Goal: Check status: Check status

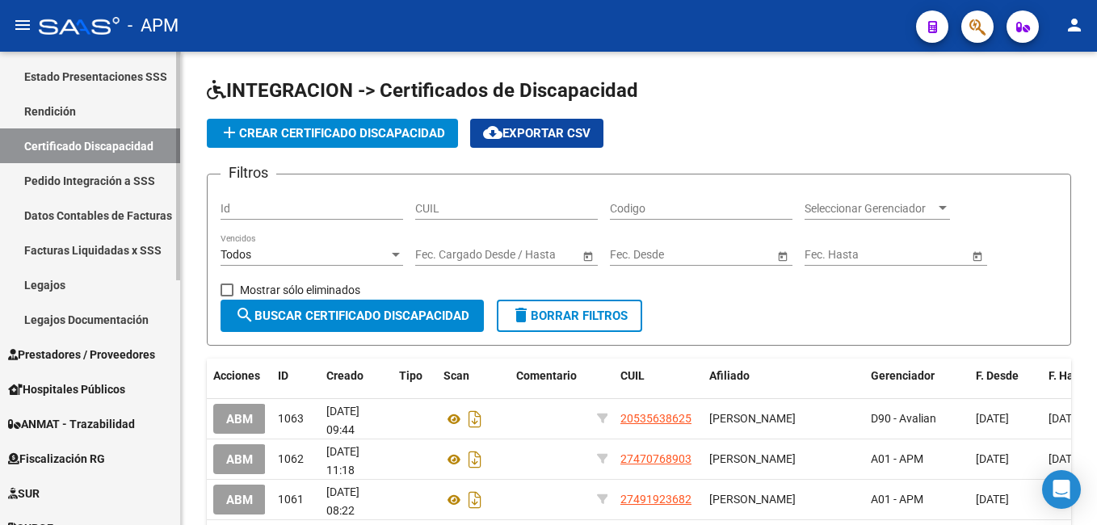
scroll to position [323, 0]
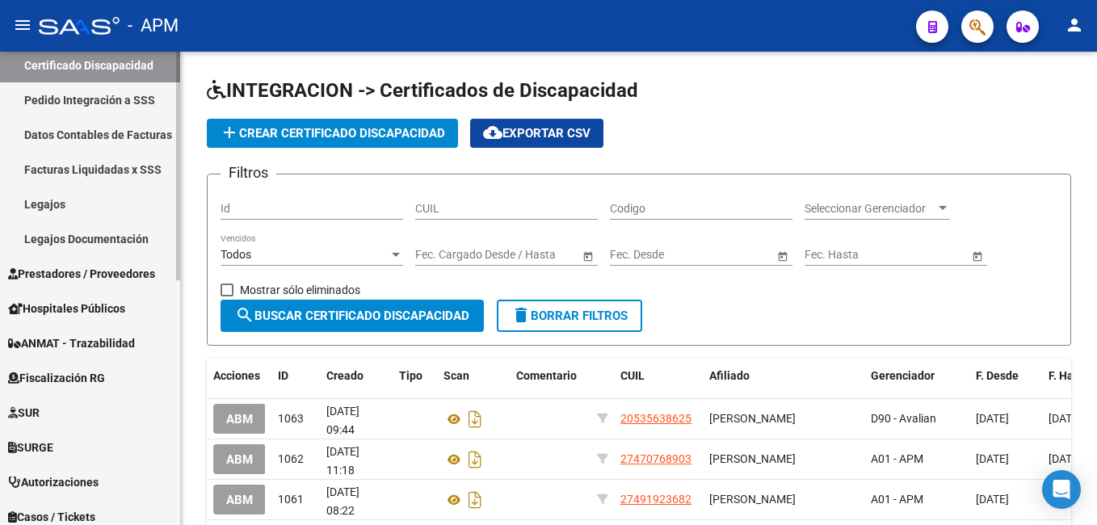
click at [71, 261] on link "Prestadores / Proveedores" at bounding box center [90, 273] width 180 height 35
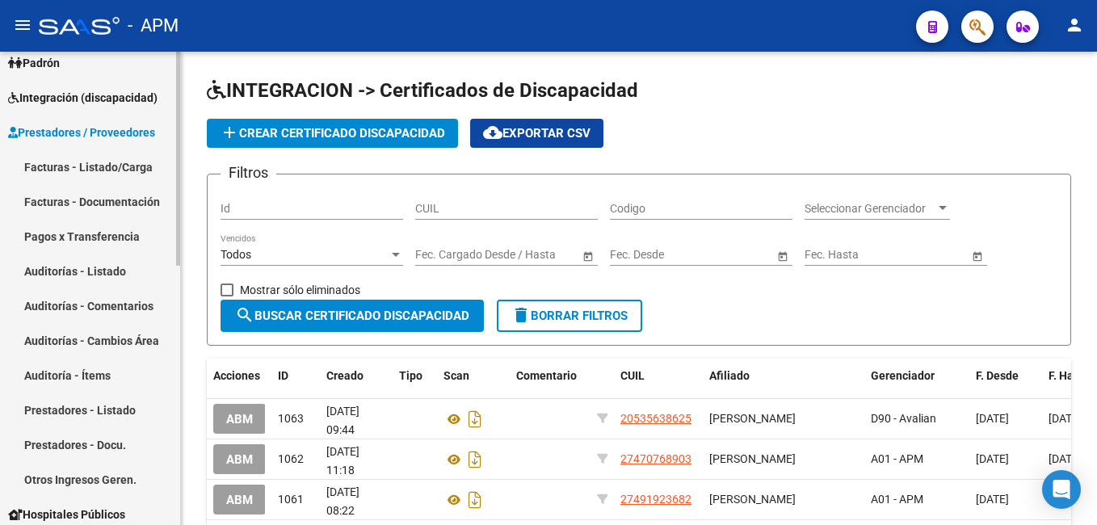
scroll to position [0, 0]
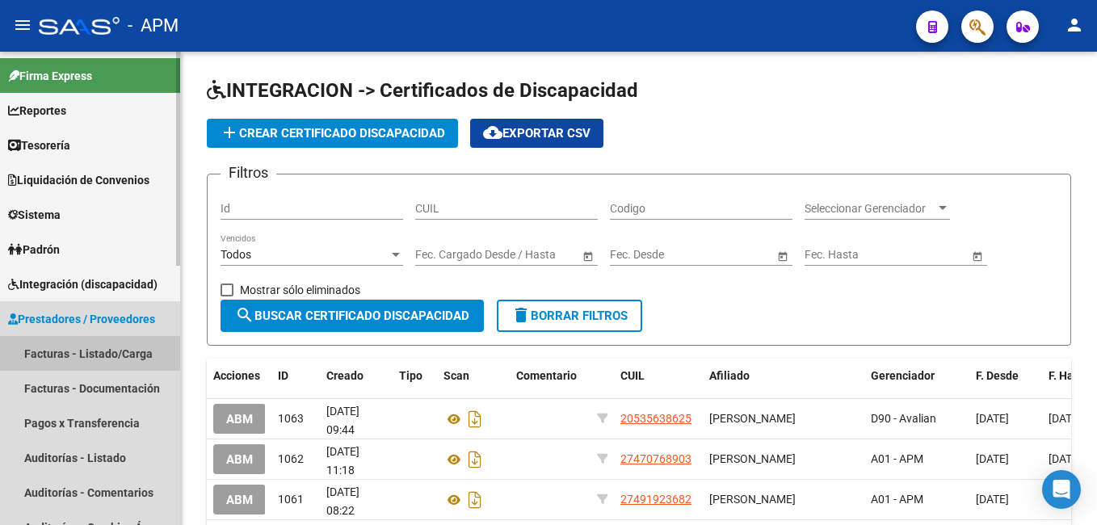
click at [76, 351] on link "Facturas - Listado/Carga" at bounding box center [90, 353] width 180 height 35
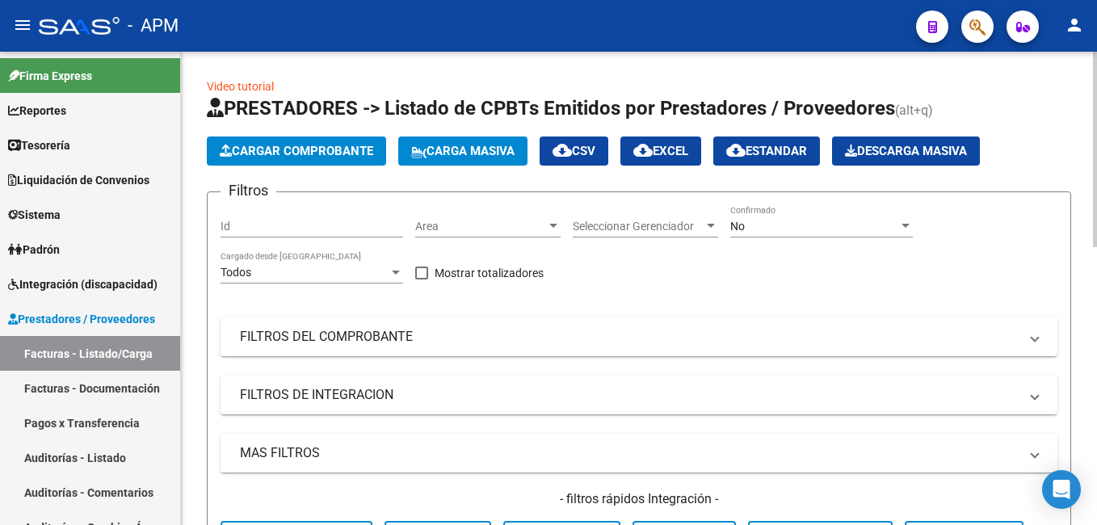
click at [773, 229] on div "No" at bounding box center [814, 227] width 168 height 14
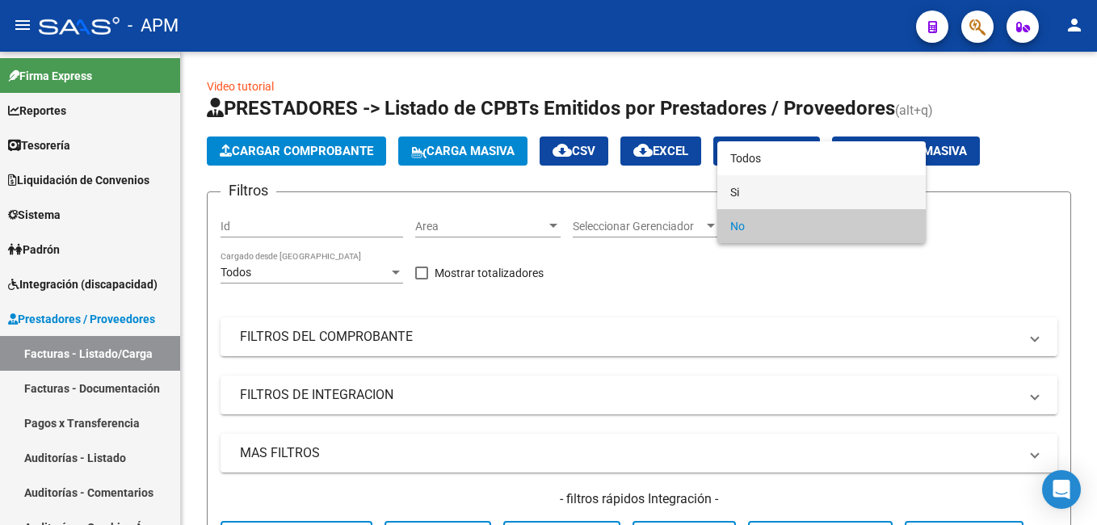
click at [774, 201] on span "Si" at bounding box center [821, 192] width 183 height 34
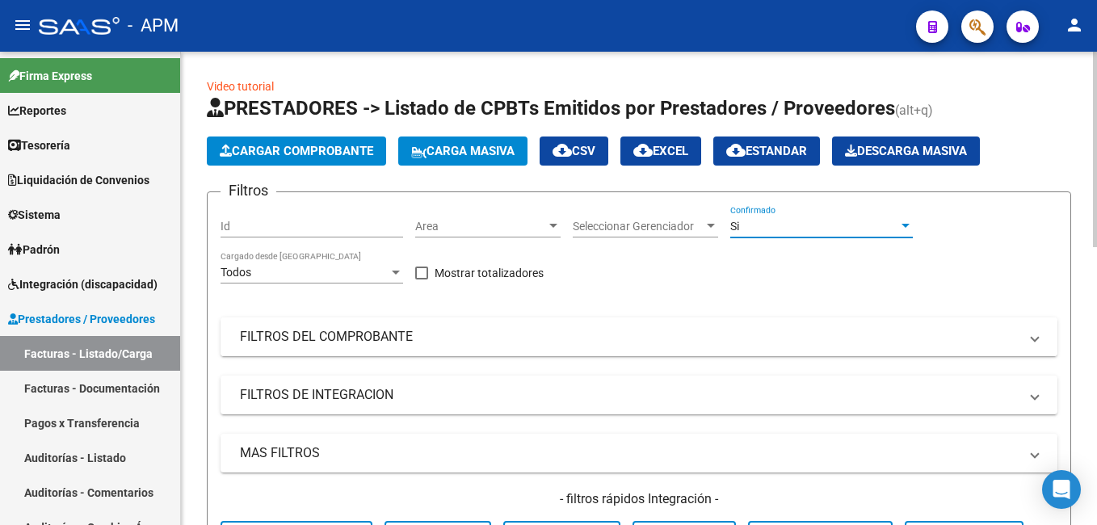
click at [660, 342] on mat-panel-title "FILTROS DEL COMPROBANTE" at bounding box center [629, 337] width 779 height 18
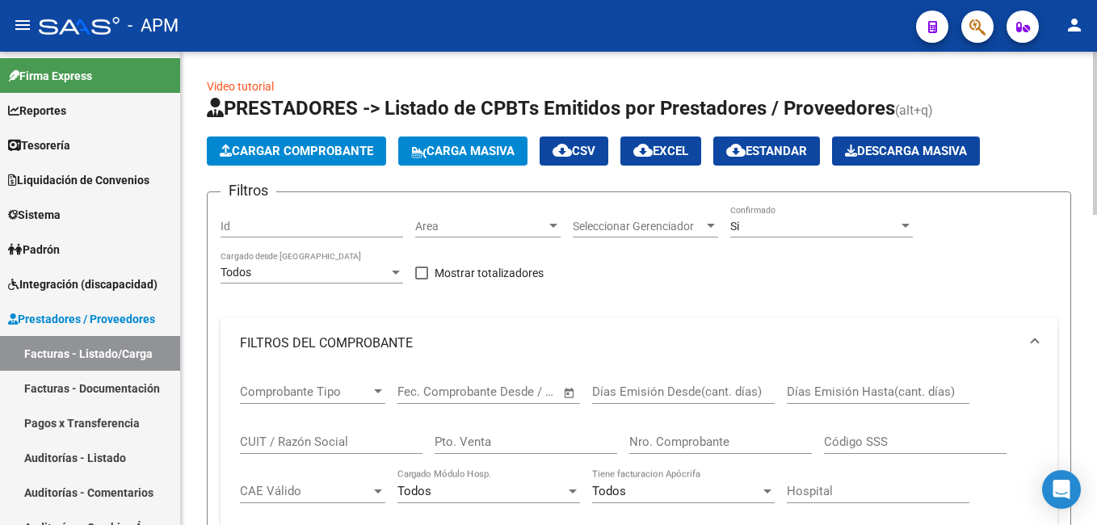
click at [665, 447] on input "Nro. Comprobante" at bounding box center [720, 442] width 183 height 15
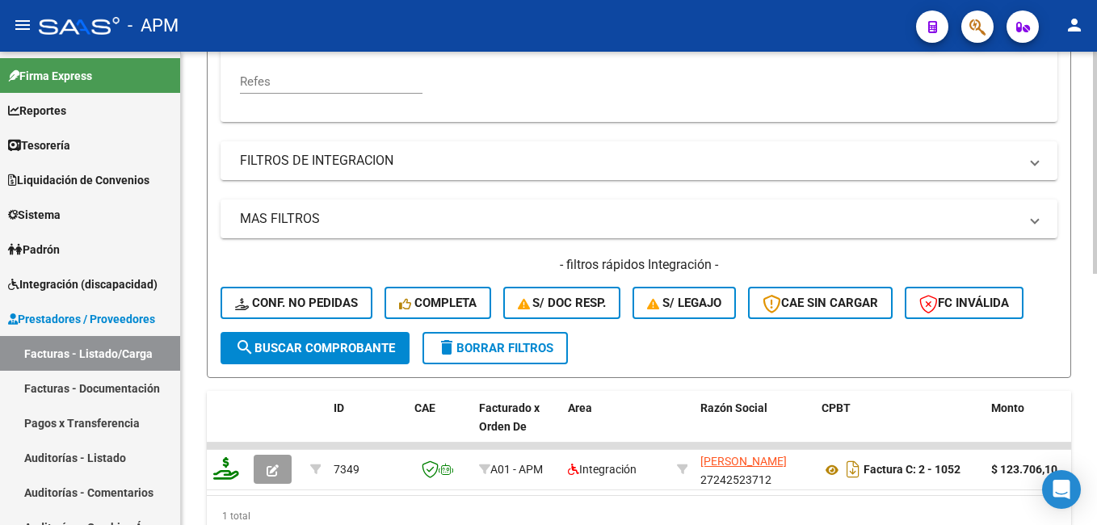
scroll to position [374, 0]
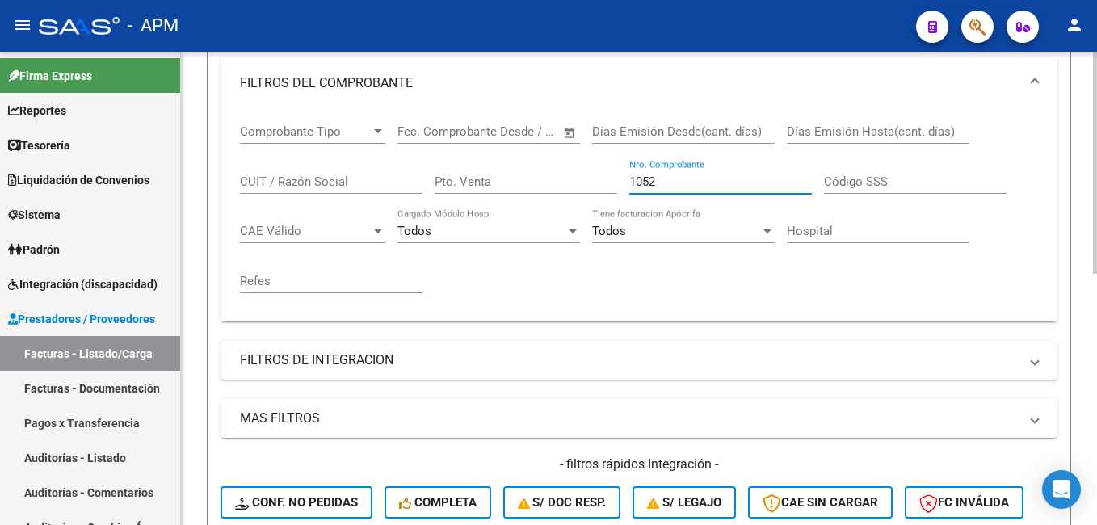
drag, startPoint x: 703, startPoint y: 66, endPoint x: 591, endPoint y: 64, distance: 111.5
click at [591, 64] on div "Filtros Id Area Area Seleccionar Gerenciador Seleccionar Gerenciador Si Confirm…" at bounding box center [638, 238] width 837 height 586
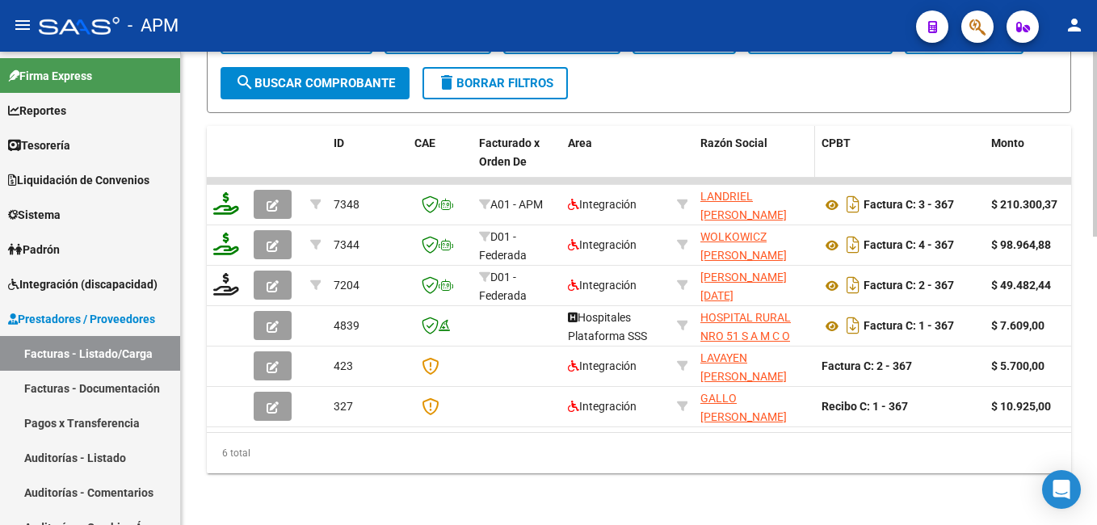
scroll to position [737, 0]
type input "367"
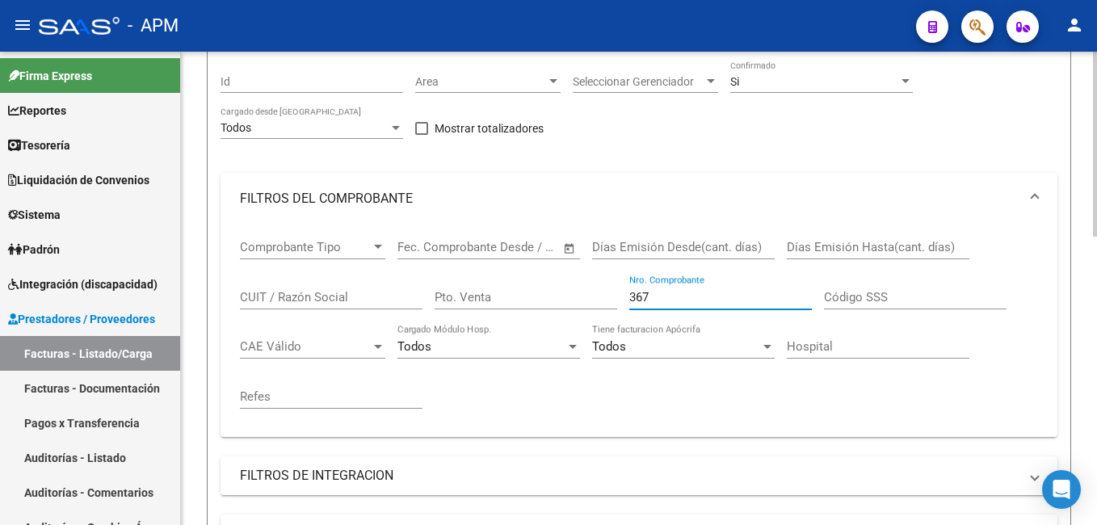
scroll to position [0, 0]
